Goal: Communication & Community: Answer question/provide support

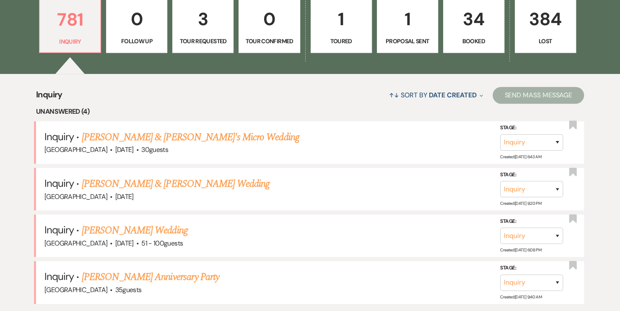
scroll to position [253, 0]
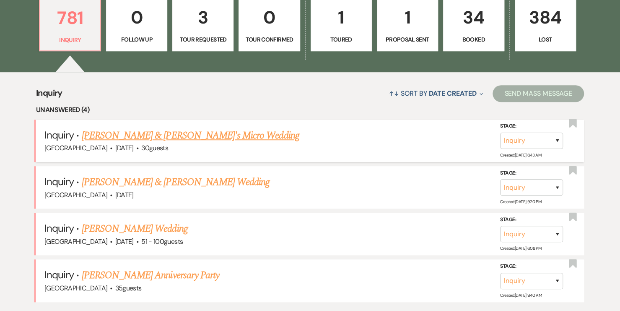
click at [166, 144] on div "[GEOGRAPHIC_DATA] · [DATE] · 30 guests" at bounding box center [309, 148] width 531 height 11
click at [177, 135] on link "[PERSON_NAME] & [PERSON_NAME]'s Micro Wedding" at bounding box center [191, 135] width 218 height 15
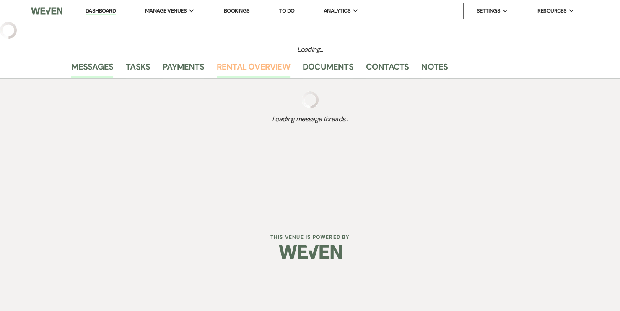
select select "5"
select select "16"
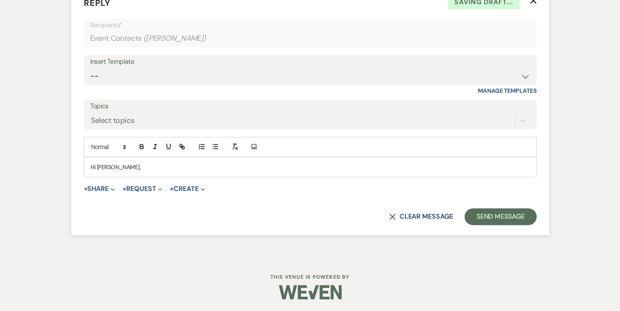
scroll to position [496, 0]
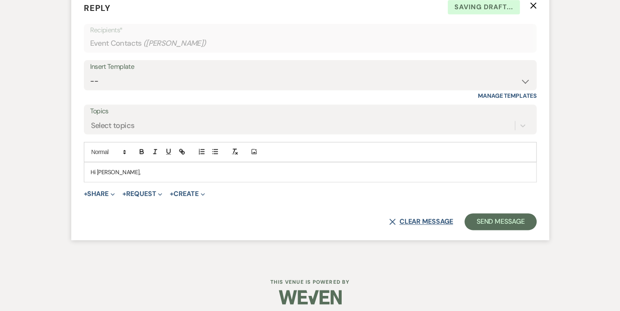
click at [426, 224] on button "X Clear message" at bounding box center [421, 221] width 64 height 7
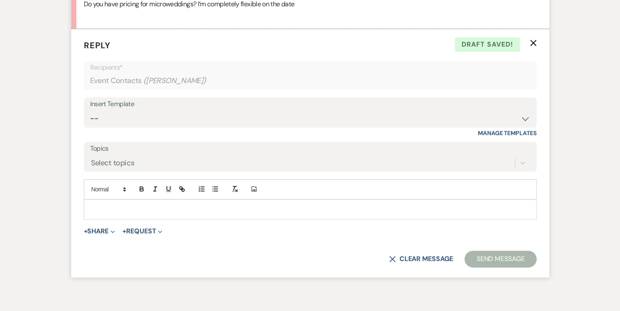
scroll to position [459, 0]
click at [403, 258] on button "X Clear message" at bounding box center [421, 258] width 64 height 7
click at [386, 258] on div "X Clear message Send Message" at bounding box center [310, 258] width 453 height 17
click at [391, 258] on use "button" at bounding box center [393, 258] width 6 height 6
click at [113, 119] on select "-- Weven Planning Portal Introduction (Booked Events) Contract follow up after …" at bounding box center [310, 118] width 440 height 16
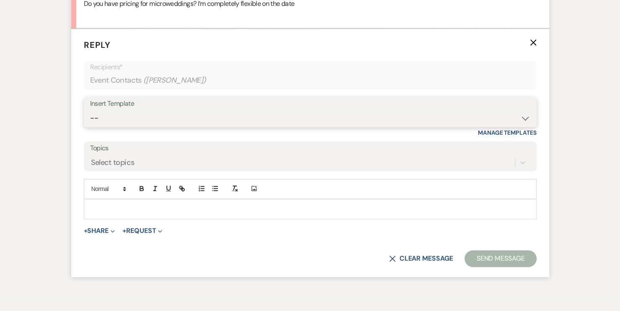
select select "790"
click at [90, 110] on select "-- Weven Planning Portal Introduction (Booked Events) Contract follow up after …" at bounding box center [310, 118] width 440 height 16
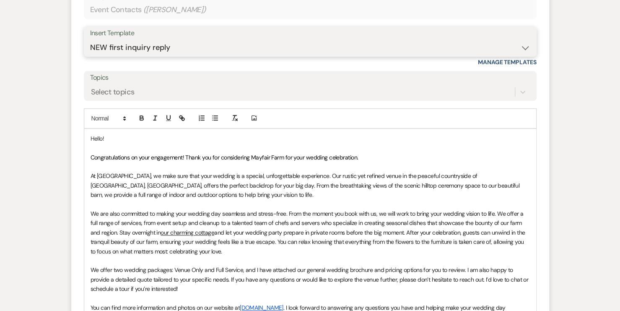
scroll to position [530, 0]
click at [197, 221] on span "We are also committed to making your wedding day seamless and stress-free. From…" at bounding box center [308, 222] width 435 height 26
click at [109, 133] on p "Hello!" at bounding box center [311, 137] width 440 height 9
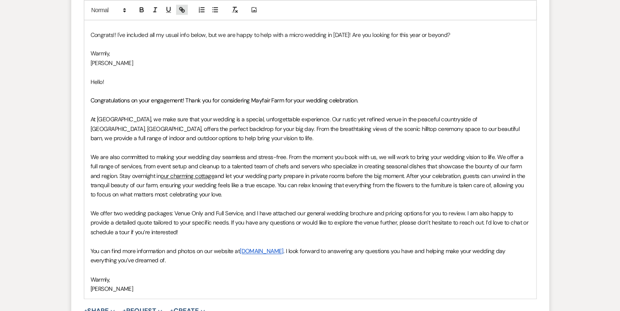
scroll to position [652, 0]
click at [324, 34] on p "Congrats!! I've included all my usual info below, but we are happy to help with…" at bounding box center [311, 34] width 440 height 9
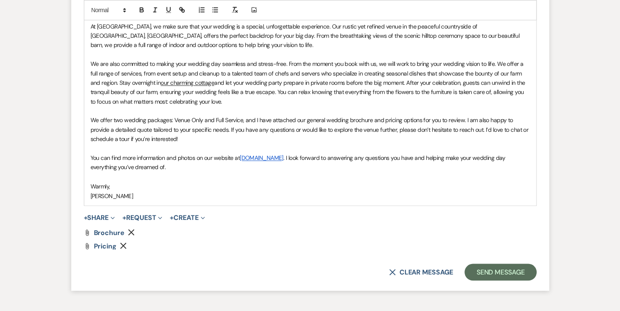
scroll to position [755, 0]
click at [489, 273] on button "Send Message" at bounding box center [501, 271] width 72 height 17
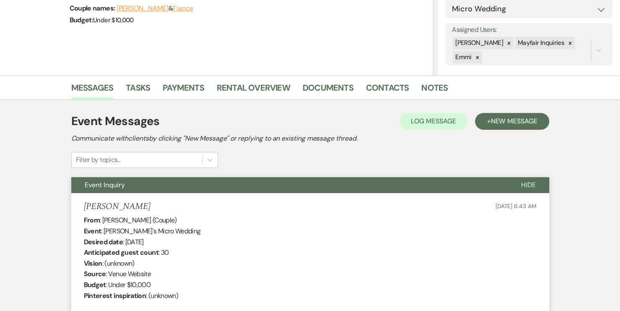
scroll to position [0, 0]
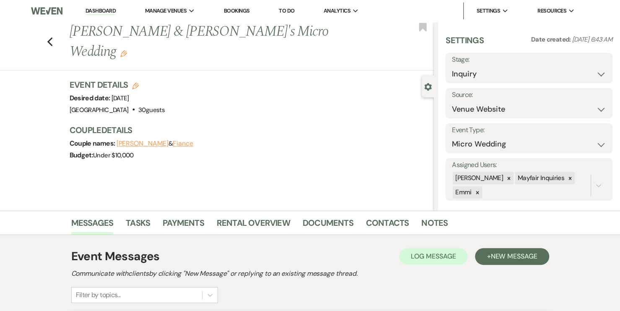
click at [105, 13] on link "Dashboard" at bounding box center [101, 11] width 30 height 8
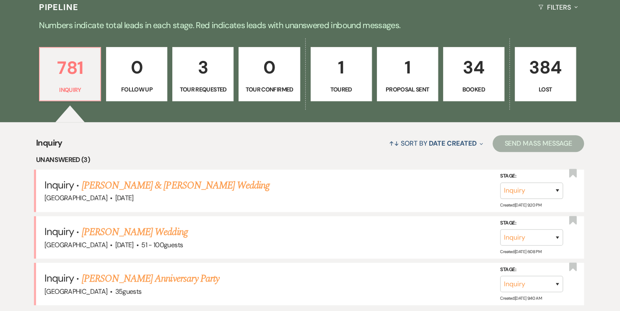
scroll to position [210, 0]
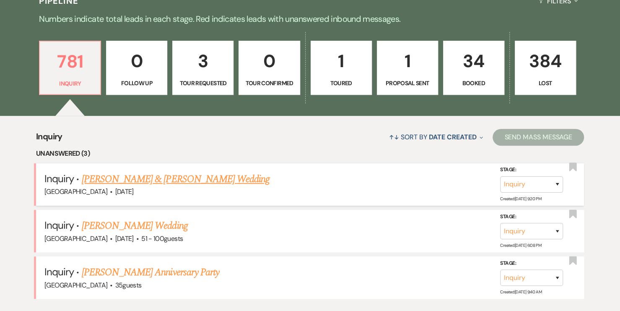
click at [173, 179] on link "[PERSON_NAME] & [PERSON_NAME] Wedding" at bounding box center [176, 179] width 188 height 15
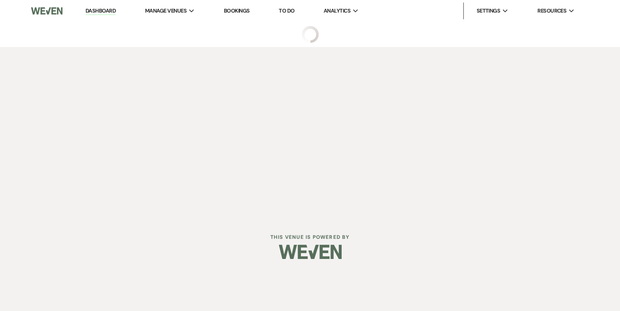
select select "5"
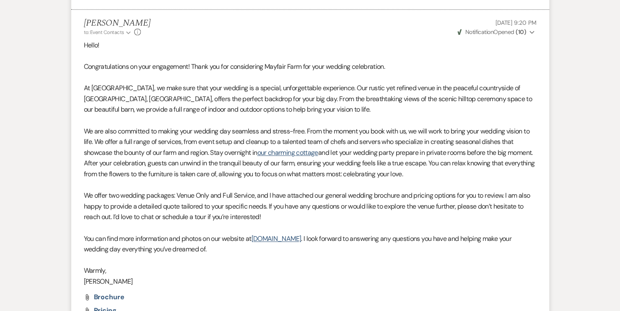
scroll to position [638, 0]
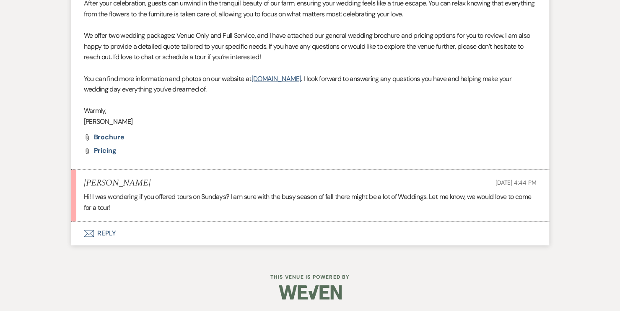
click at [148, 235] on button "Envelope Reply" at bounding box center [310, 232] width 478 height 23
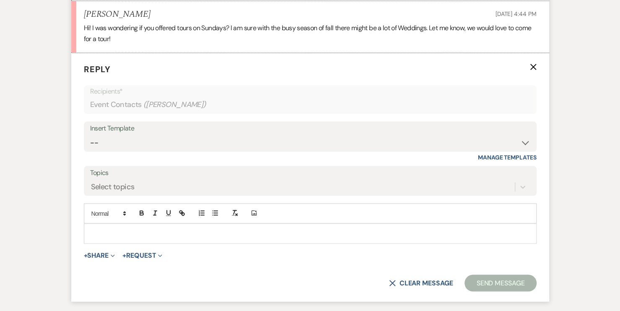
scroll to position [827, 0]
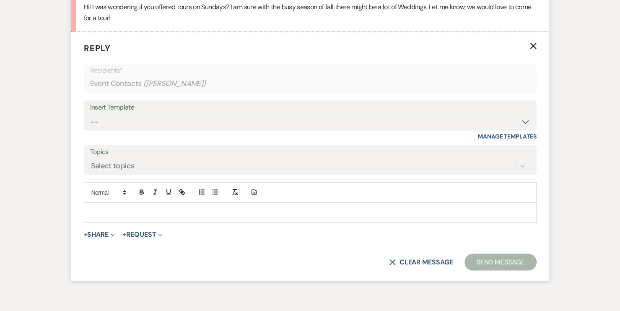
click at [157, 208] on p at bounding box center [311, 212] width 440 height 9
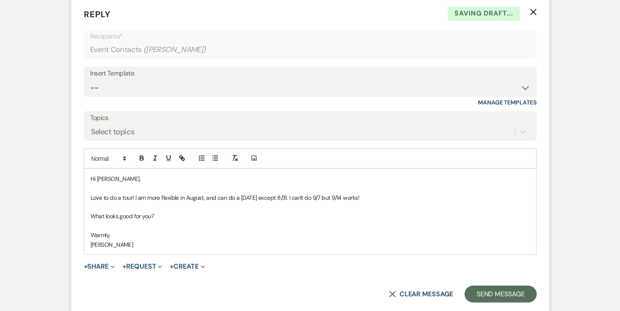
scroll to position [867, 0]
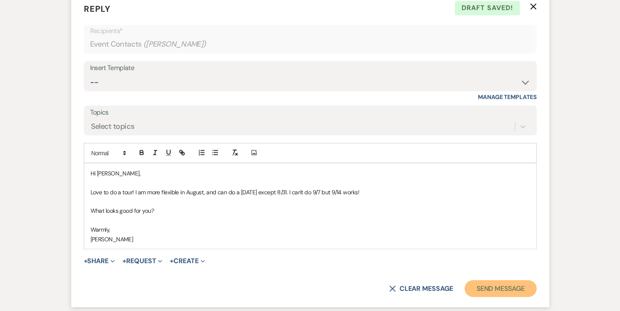
click at [494, 289] on button "Send Message" at bounding box center [501, 288] width 72 height 17
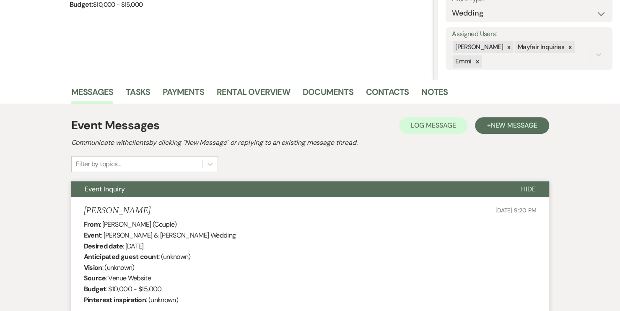
scroll to position [0, 0]
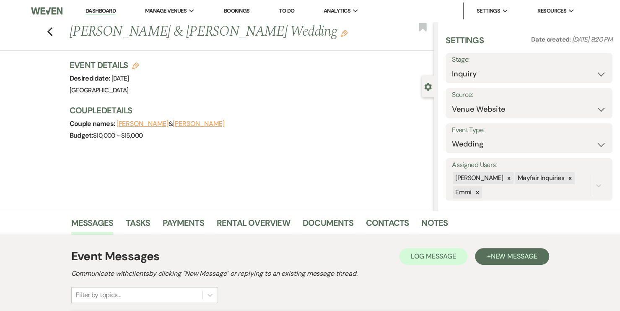
click at [94, 13] on link "Dashboard" at bounding box center [101, 11] width 30 height 8
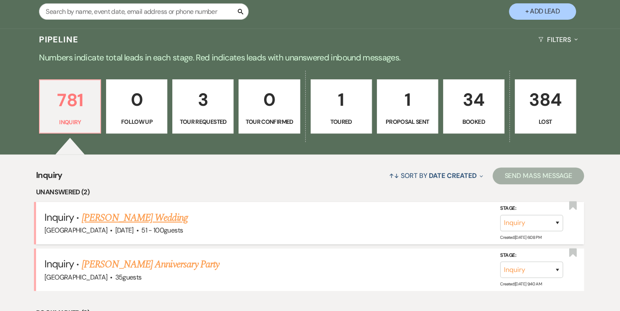
scroll to position [172, 0]
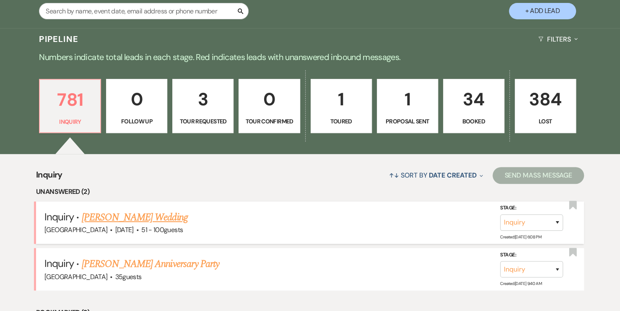
click at [126, 214] on link "[PERSON_NAME] Wedding" at bounding box center [135, 217] width 106 height 15
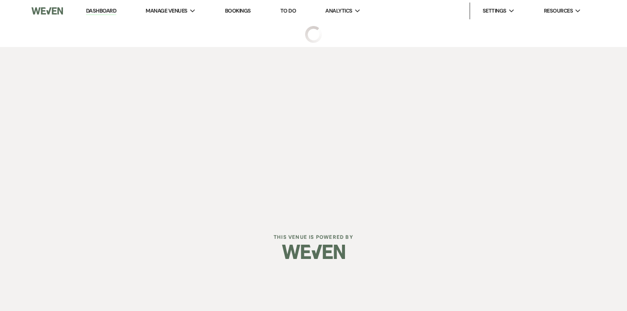
select select "2"
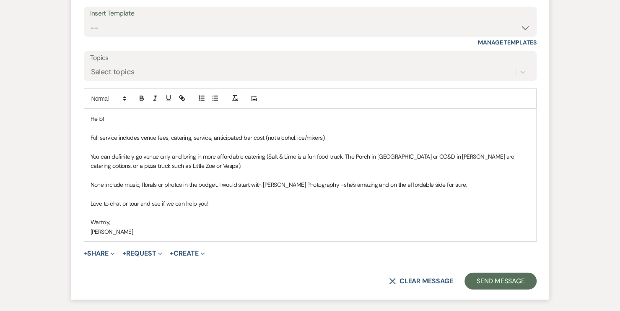
scroll to position [1179, 0]
click at [172, 122] on p "Hello!" at bounding box center [311, 117] width 440 height 9
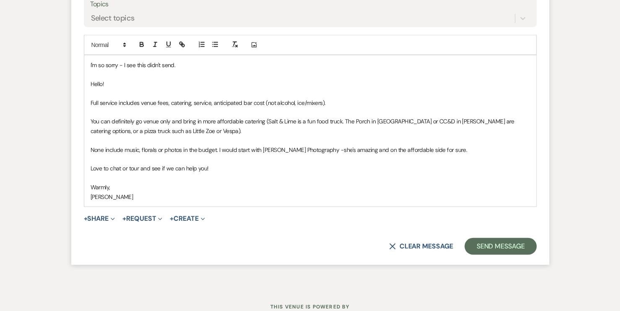
scroll to position [1233, 0]
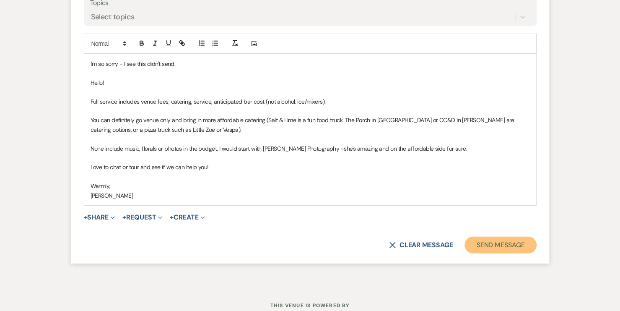
click at [501, 251] on button "Send Message" at bounding box center [501, 245] width 72 height 17
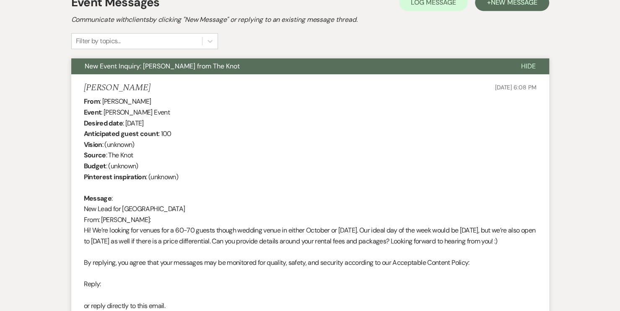
scroll to position [0, 0]
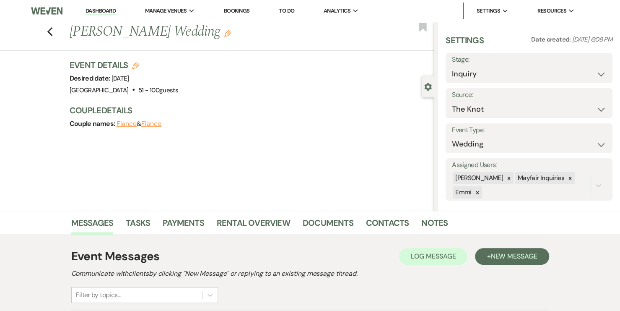
click at [98, 2] on nav "Dashboard Manage Venues Expand Mayfair Farm Bookings To Do Analytics Expand May…" at bounding box center [310, 11] width 620 height 22
click at [99, 10] on link "Dashboard" at bounding box center [101, 11] width 30 height 8
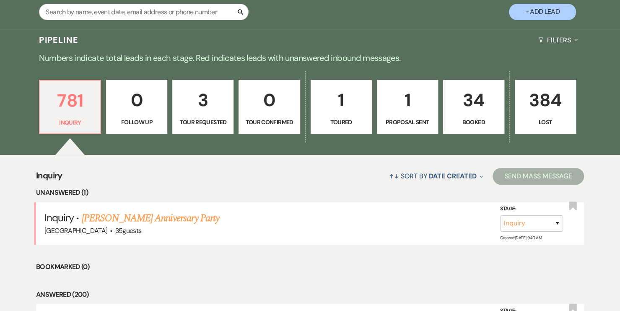
scroll to position [167, 0]
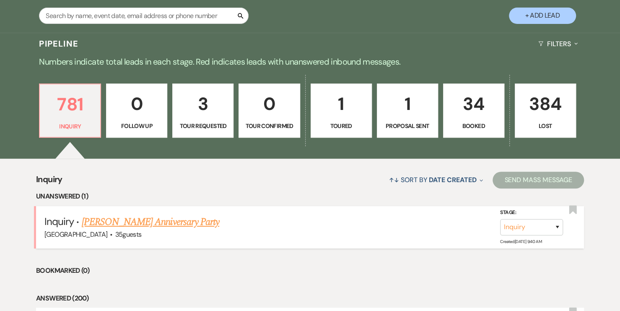
click at [144, 225] on link "[PERSON_NAME] Anniversary Party" at bounding box center [151, 221] width 138 height 15
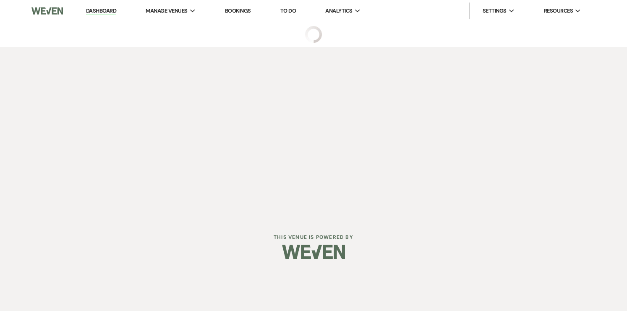
select select "5"
select select "17"
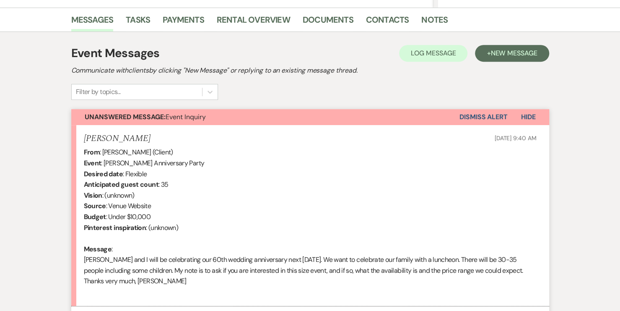
scroll to position [288, 0]
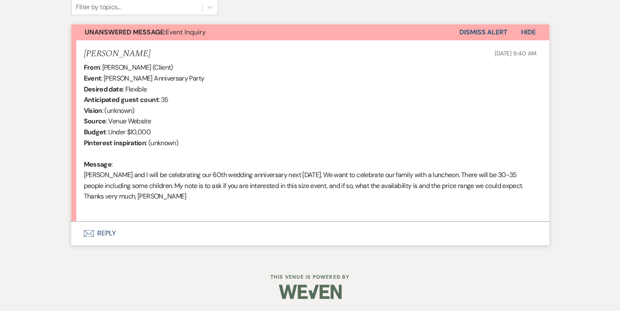
click at [140, 226] on button "Envelope Reply" at bounding box center [310, 232] width 478 height 23
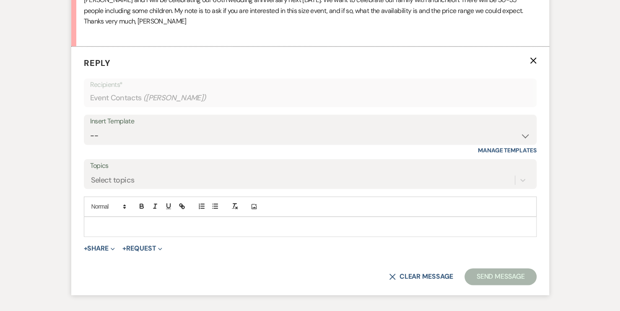
scroll to position [477, 0]
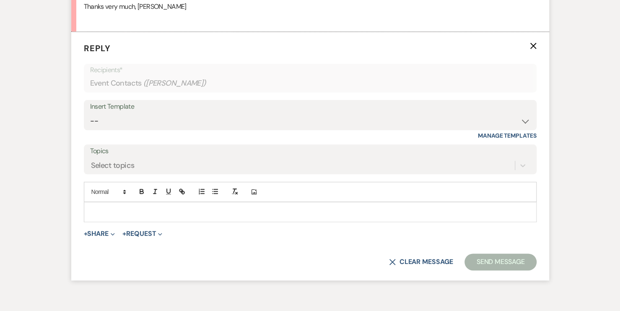
click at [140, 216] on div at bounding box center [310, 211] width 452 height 19
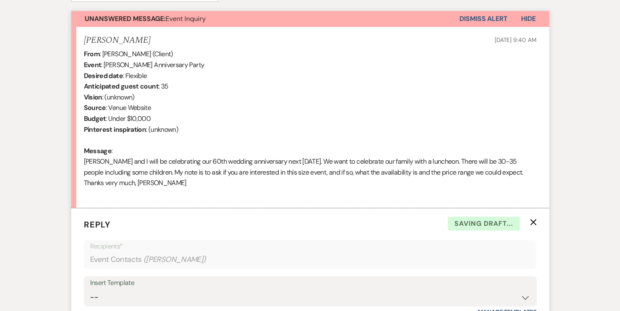
scroll to position [300, 0]
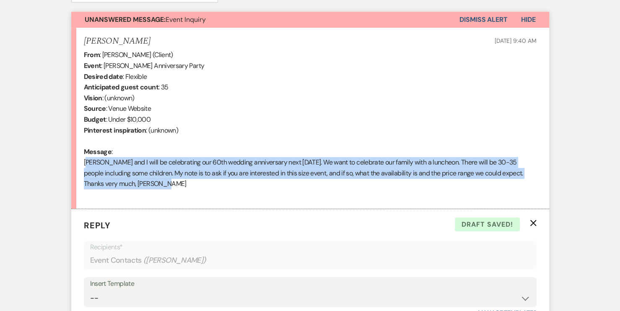
drag, startPoint x: 159, startPoint y: 187, endPoint x: 71, endPoint y: 162, distance: 91.0
click at [71, 162] on li "[PERSON_NAME] [DATE] 9:40 AM From : [PERSON_NAME] (Client) Event : [PERSON_NAME…" at bounding box center [310, 118] width 478 height 181
copy div "[PERSON_NAME] and I will be celebrating our 60th wedding anniversary next [DATE…"
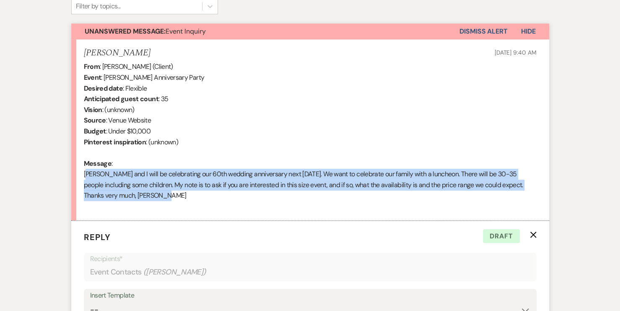
scroll to position [448, 0]
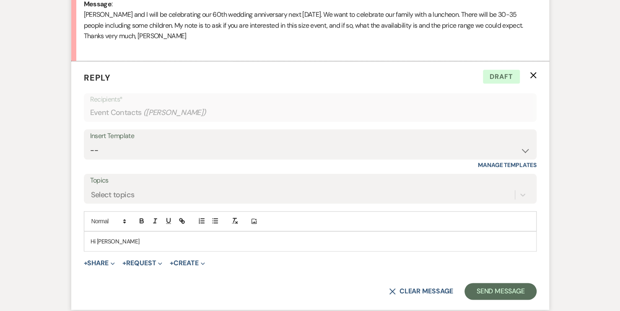
click at [123, 244] on p "Hi [PERSON_NAME]" at bounding box center [311, 241] width 440 height 9
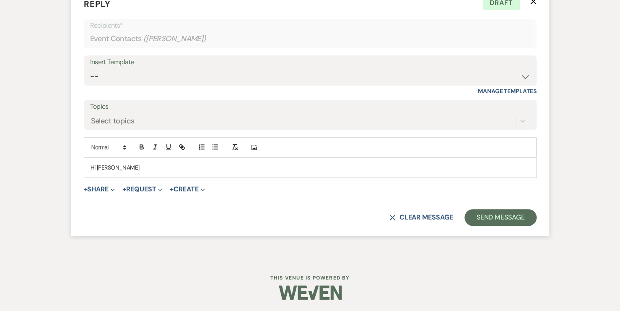
scroll to position [522, 0]
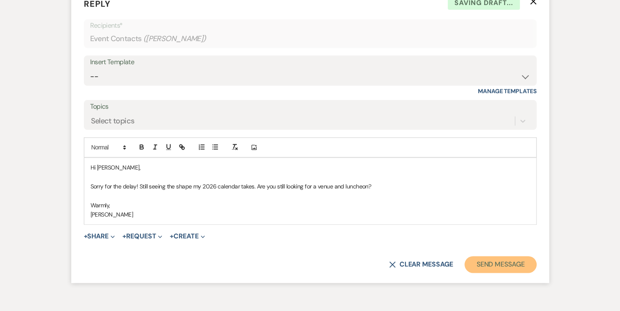
click at [513, 262] on button "Send Message" at bounding box center [501, 264] width 72 height 17
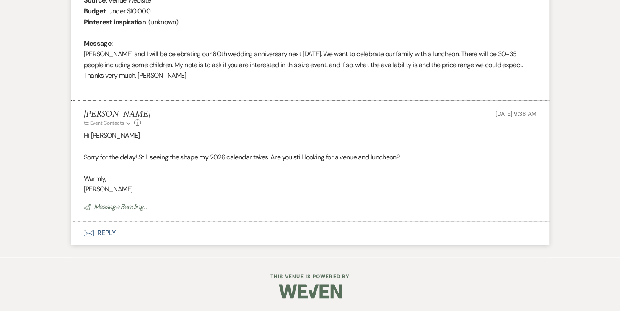
scroll to position [408, 0]
